Goal: Task Accomplishment & Management: Use online tool/utility

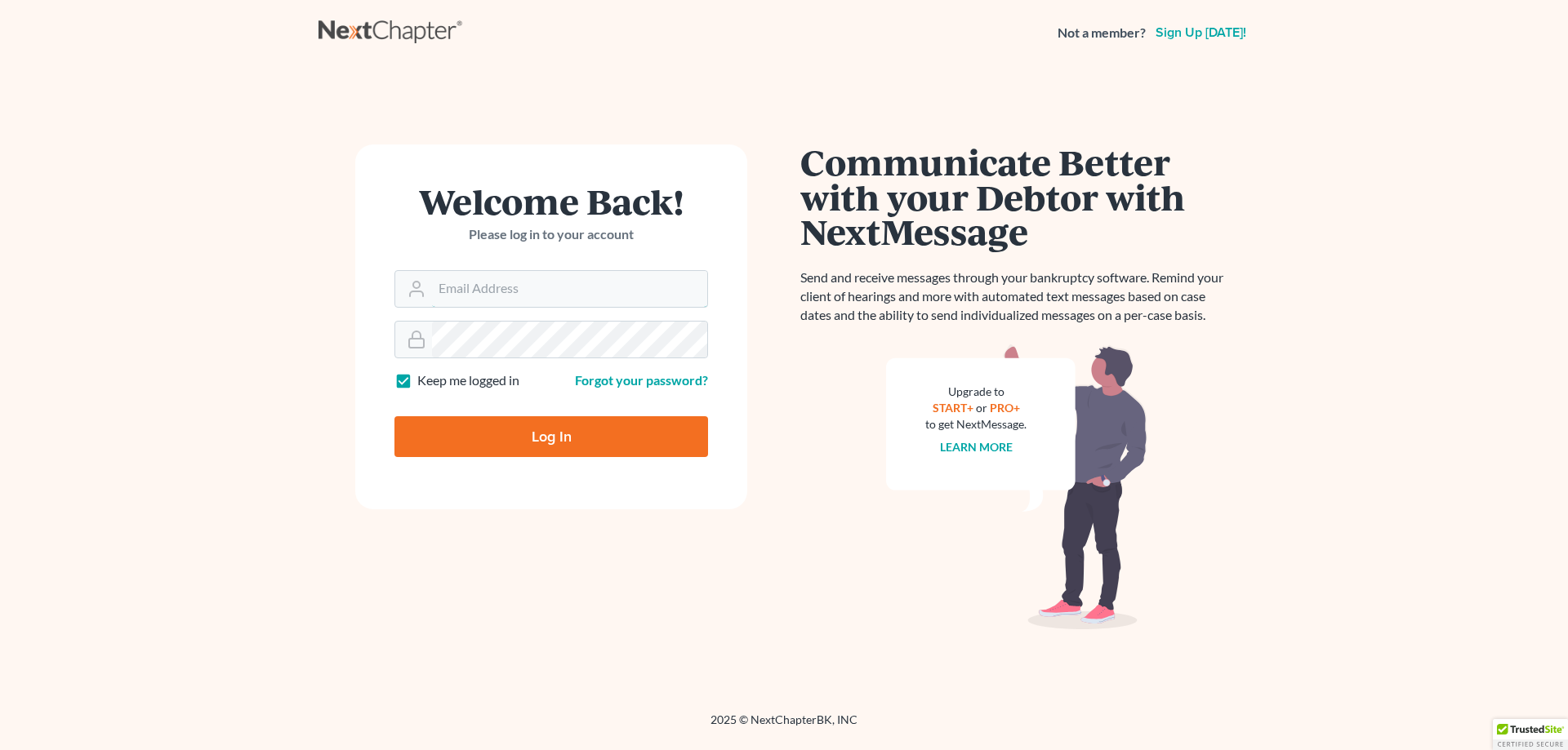
type input "swhite@805lawyer.com"
click at [545, 440] on input "Log In" at bounding box center [551, 437] width 313 height 41
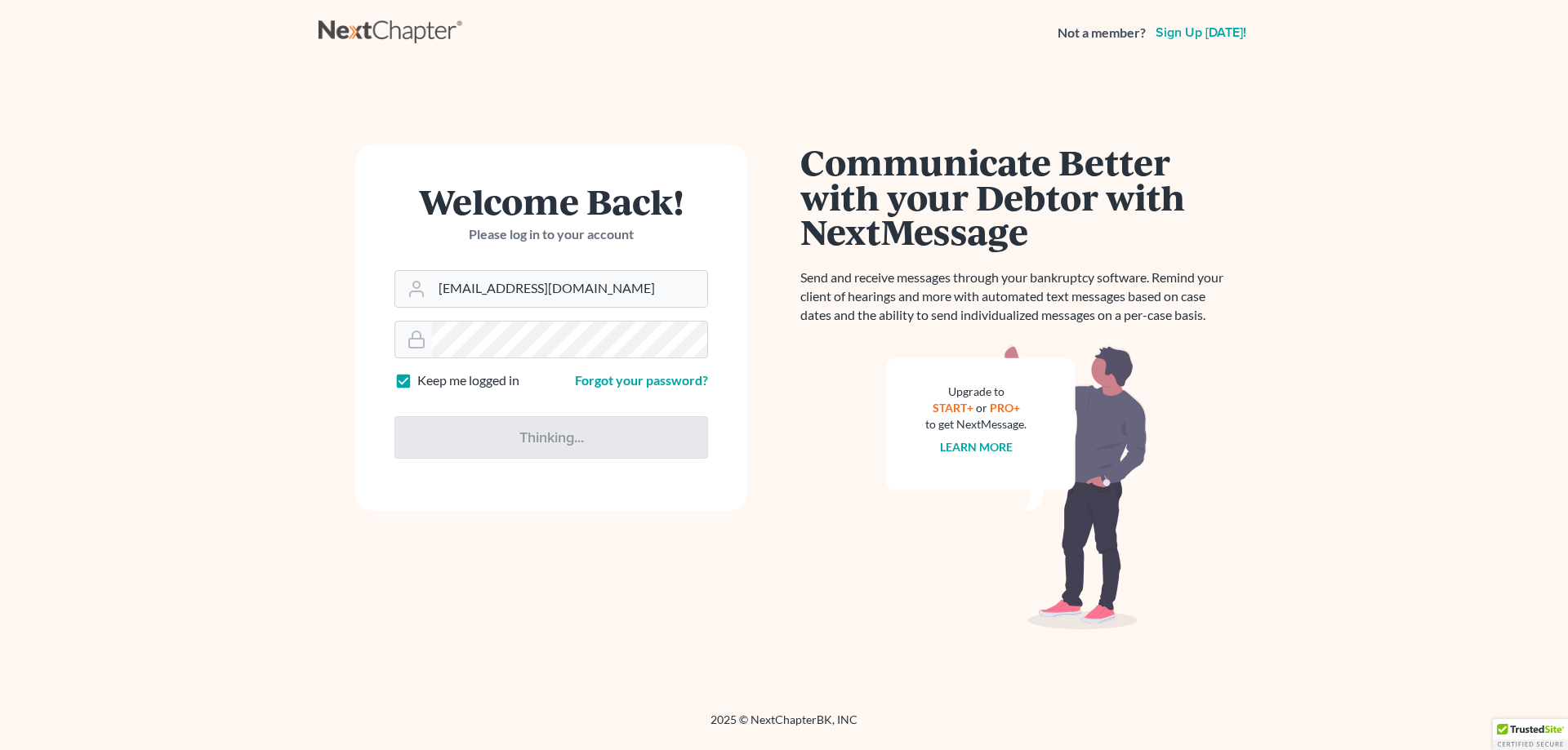
type input "Thinking..."
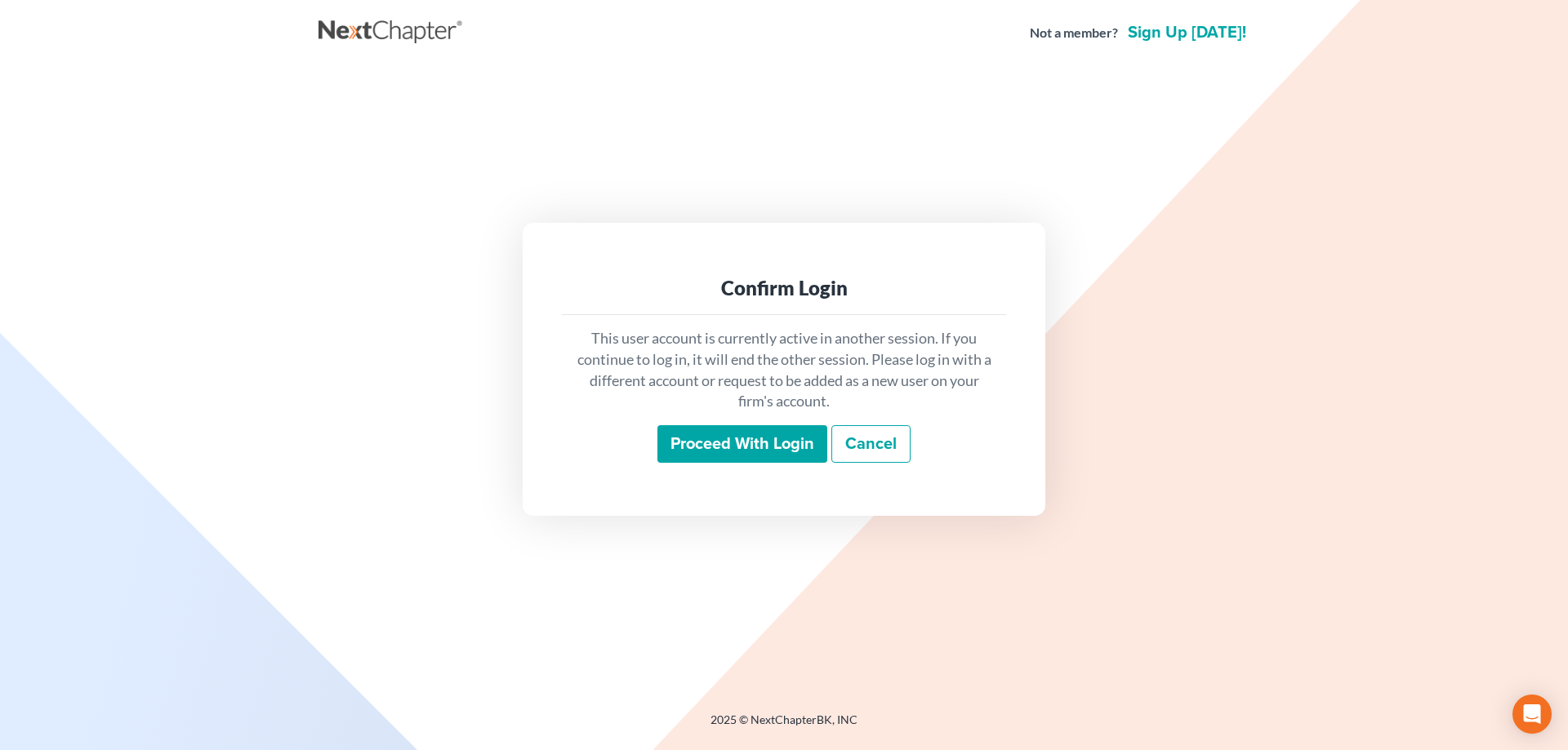
click at [718, 441] on input "Proceed with login" at bounding box center [742, 443] width 170 height 37
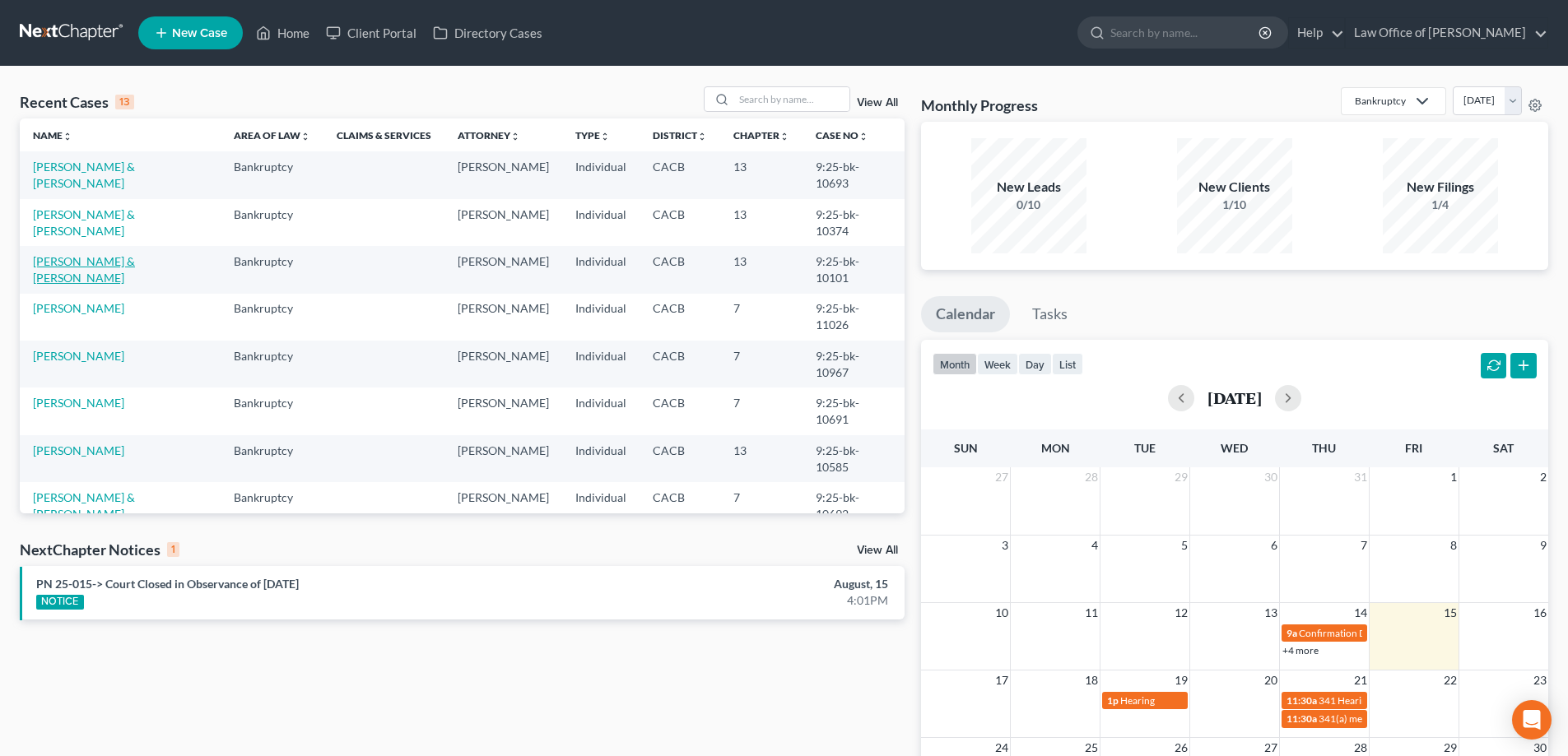
click at [107, 254] on link "Martinez, Carlos & Sonia" at bounding box center [83, 269] width 102 height 31
select select "2"
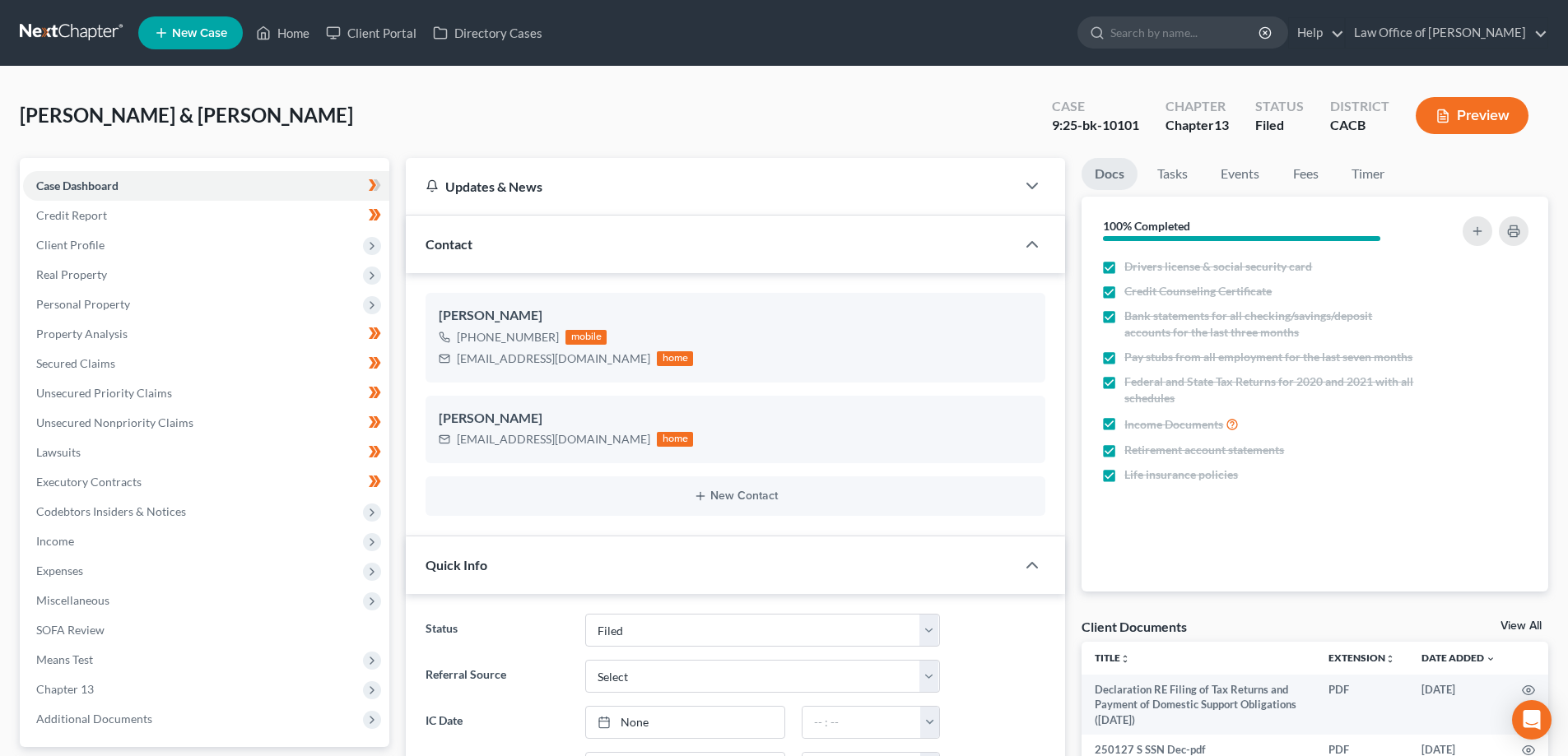
scroll to position [474, 0]
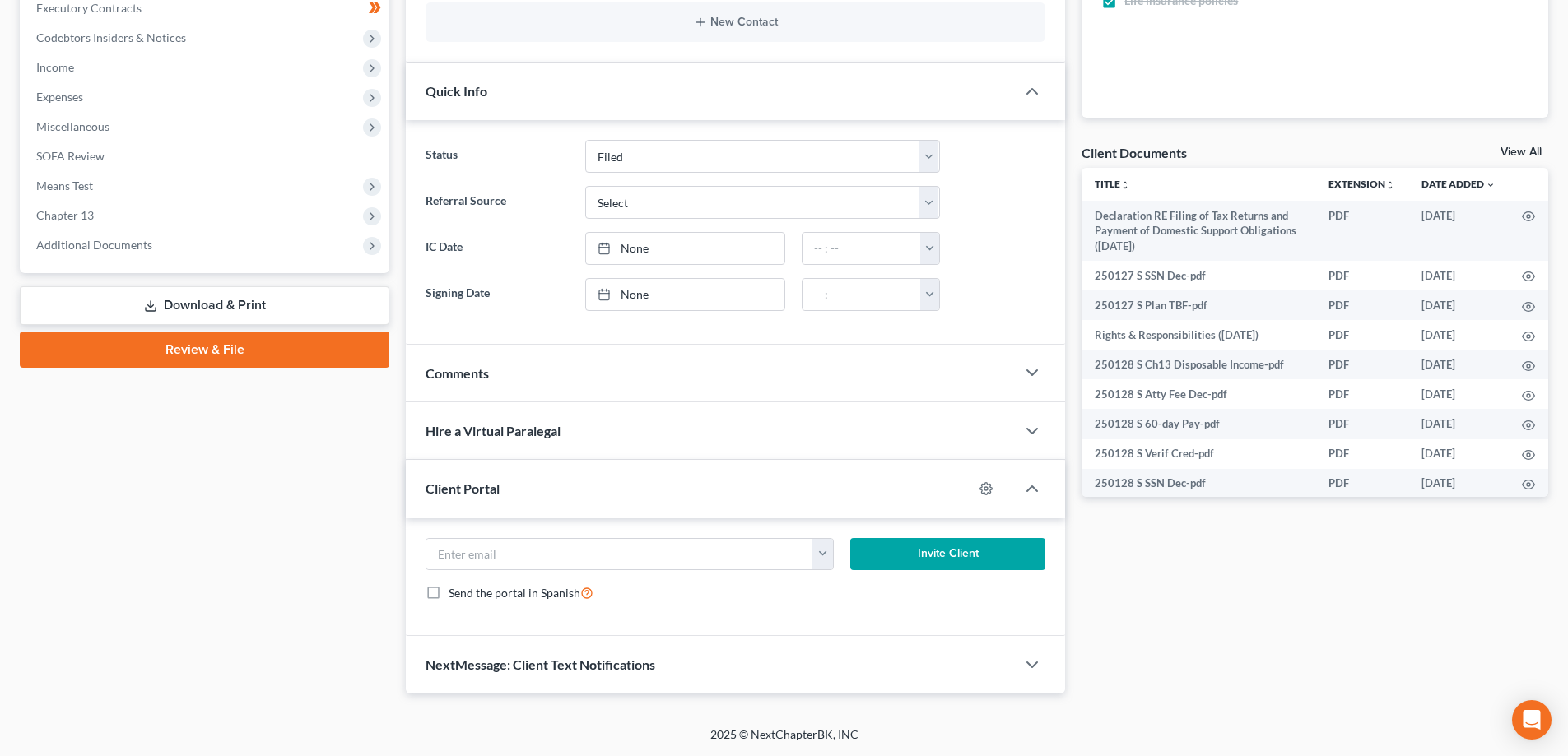
click at [124, 247] on span "Additional Documents" at bounding box center [93, 244] width 116 height 14
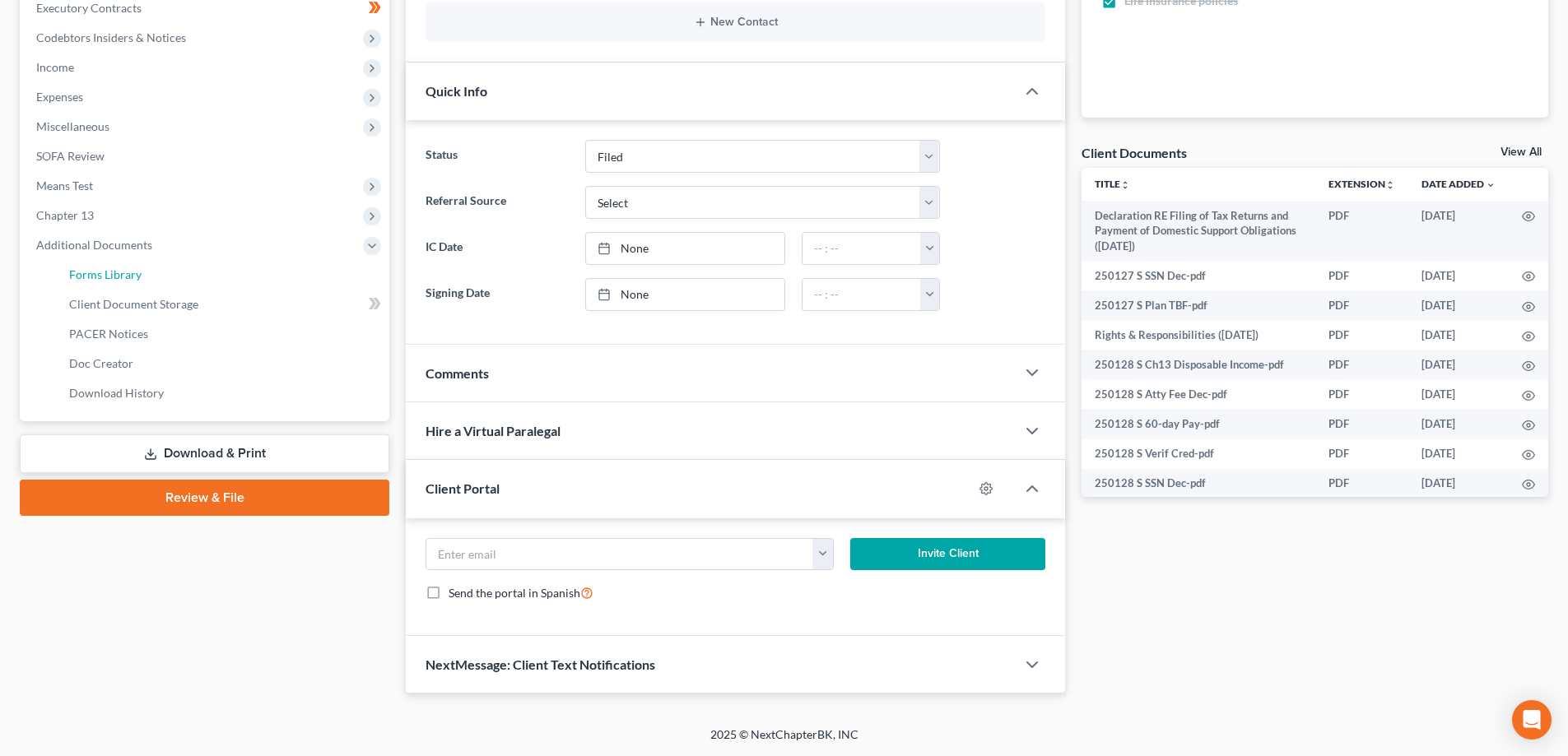
click at [123, 271] on span "Forms Library" at bounding box center [105, 274] width 73 height 14
